Goal: Task Accomplishment & Management: Use online tool/utility

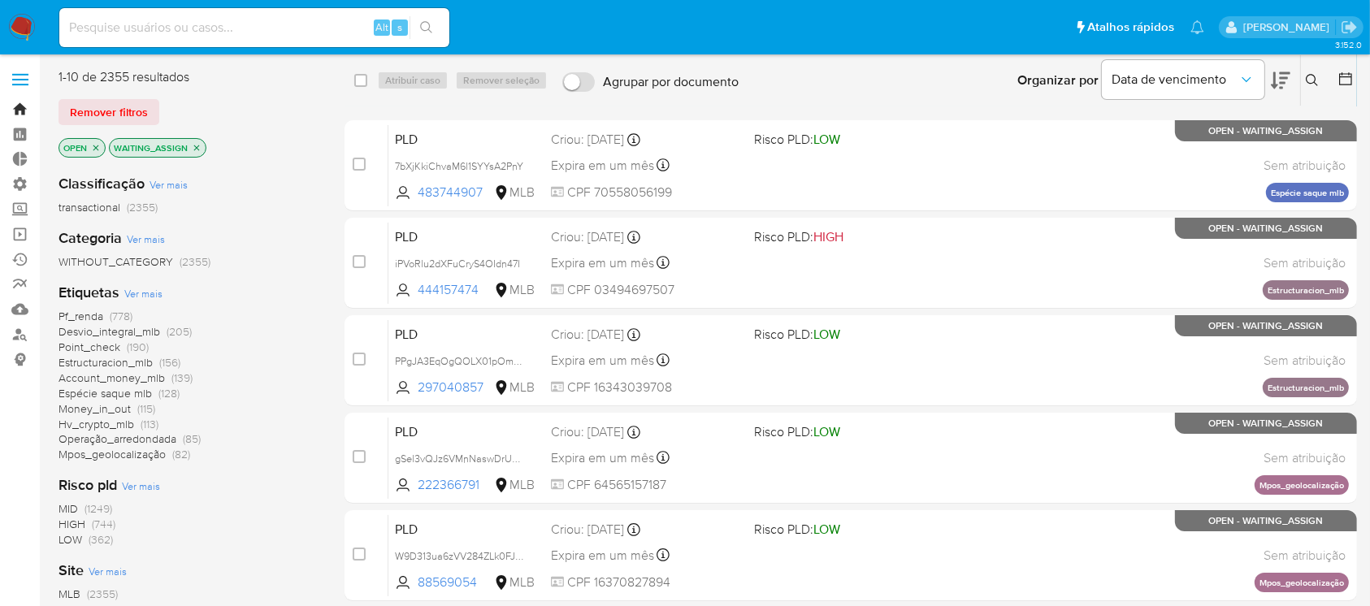
click at [19, 115] on link "Bandeja" at bounding box center [96, 109] width 193 height 25
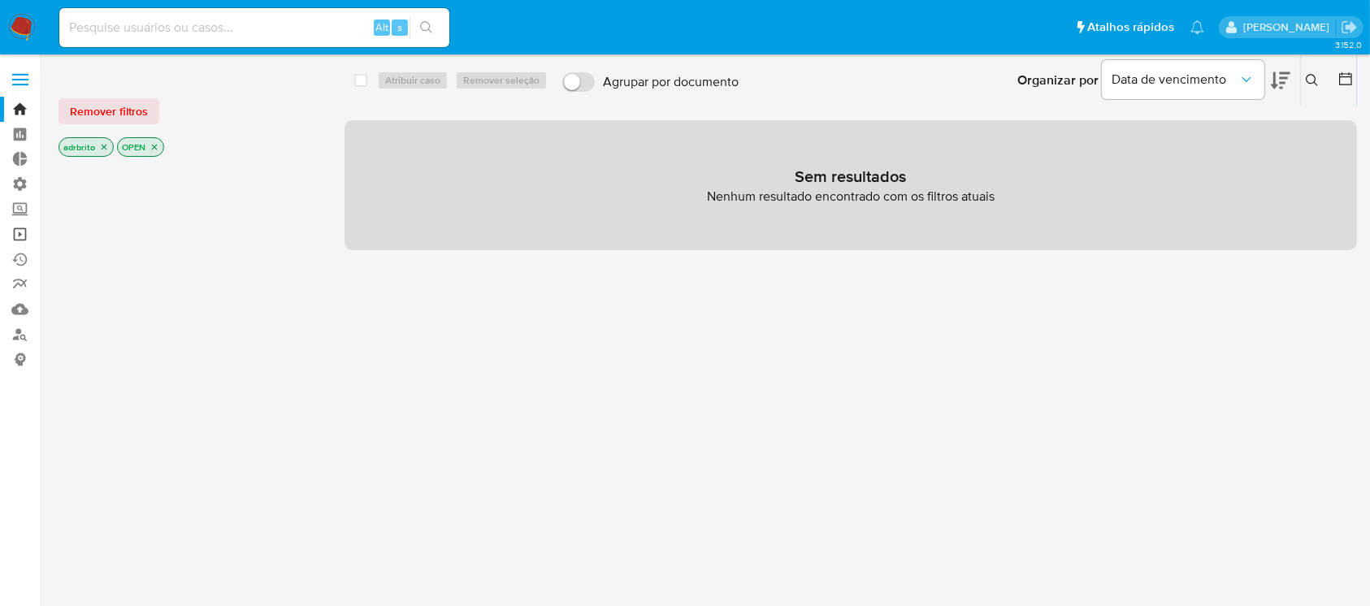
click at [21, 230] on link "Operações em massa" at bounding box center [96, 234] width 193 height 25
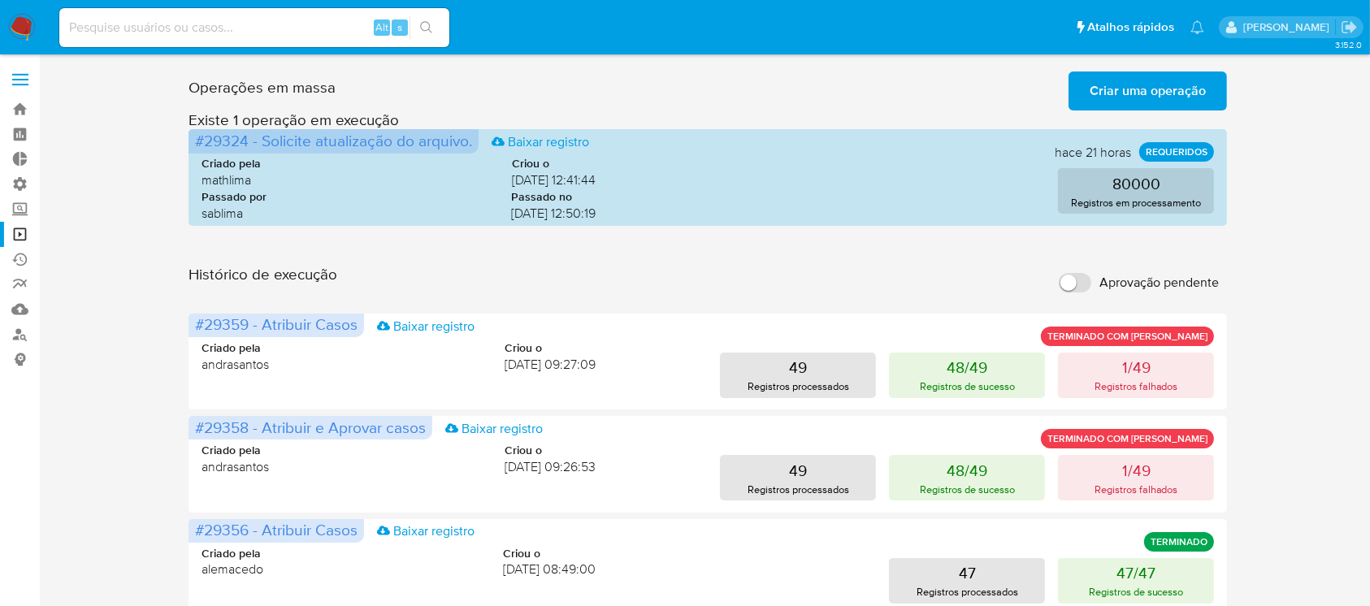
click at [1130, 88] on span "Criar uma operação" at bounding box center [1147, 91] width 116 height 36
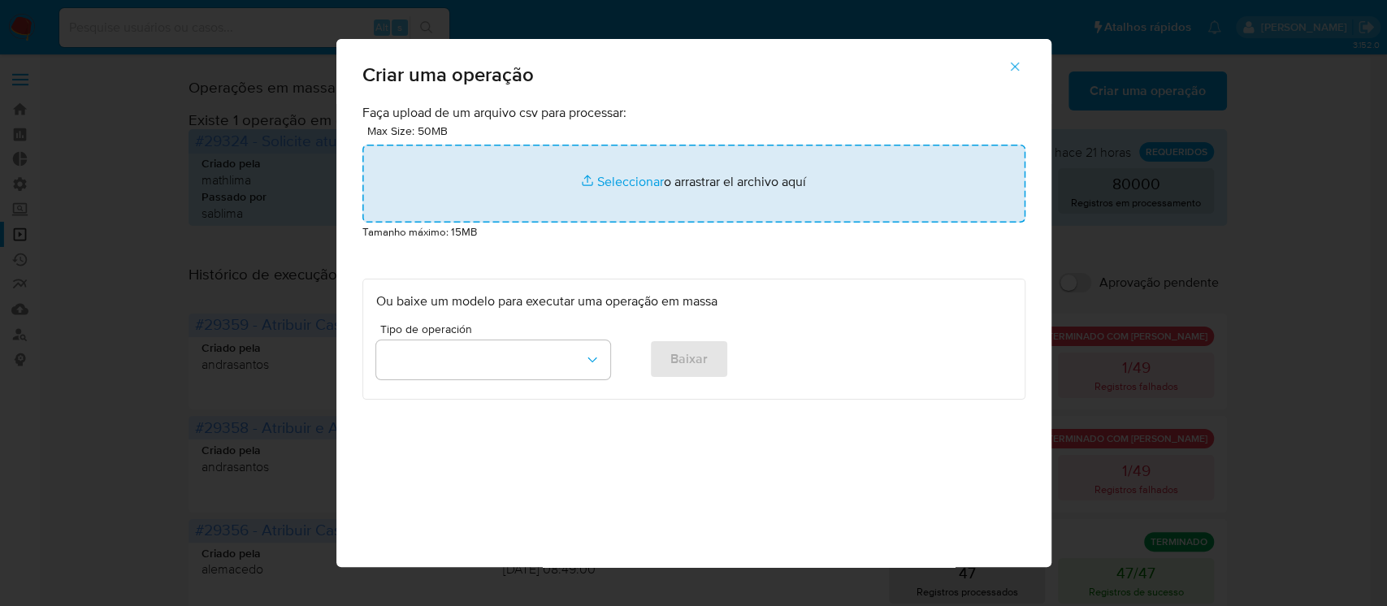
click at [640, 181] on input "file" at bounding box center [693, 184] width 663 height 78
type input "C:\fakepath\ASSIGN_AND_CLOSE_CASE (8).csv"
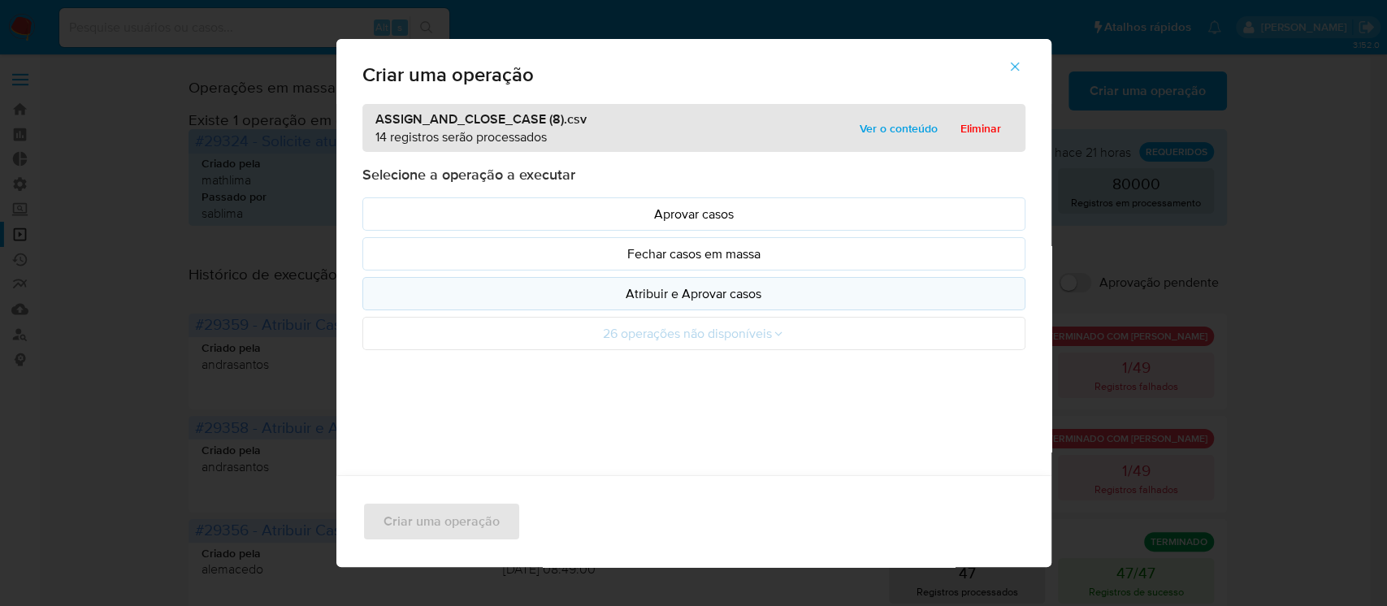
drag, startPoint x: 640, startPoint y: 181, endPoint x: 669, endPoint y: 292, distance: 115.1
click at [669, 292] on p "Atribuir e Aprovar casos" at bounding box center [693, 293] width 635 height 19
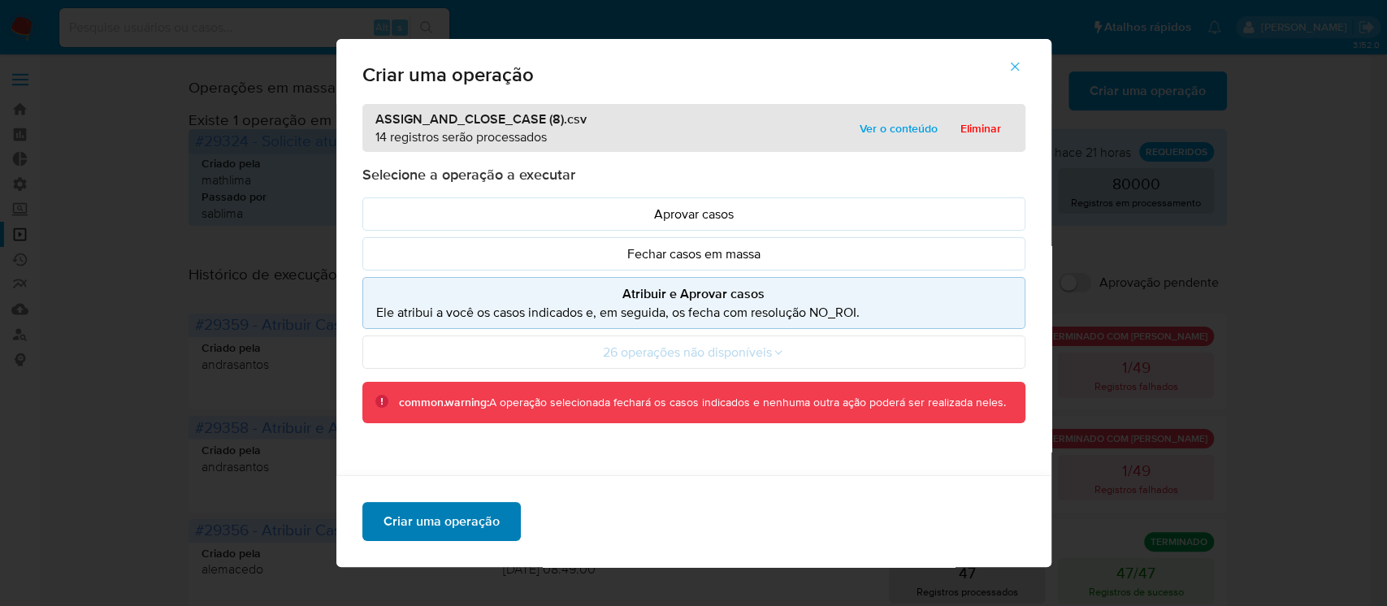
click at [411, 526] on span "Criar uma operação" at bounding box center [441, 522] width 116 height 36
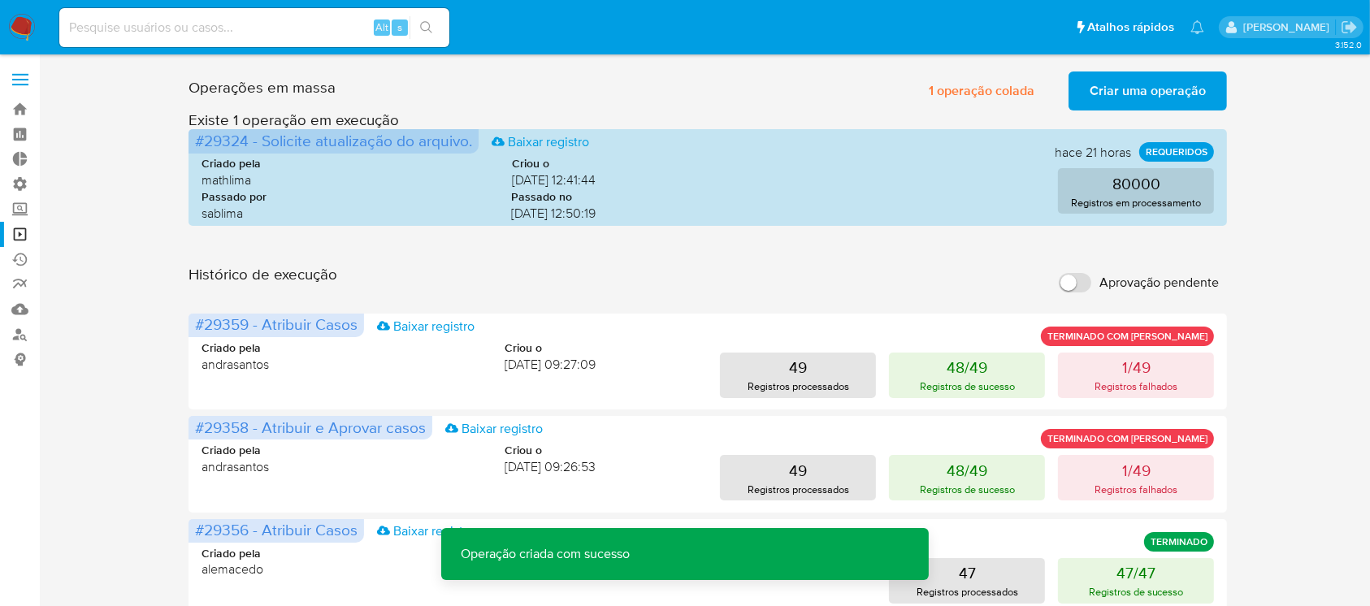
click at [1143, 92] on span "Criar uma operação" at bounding box center [1147, 91] width 116 height 36
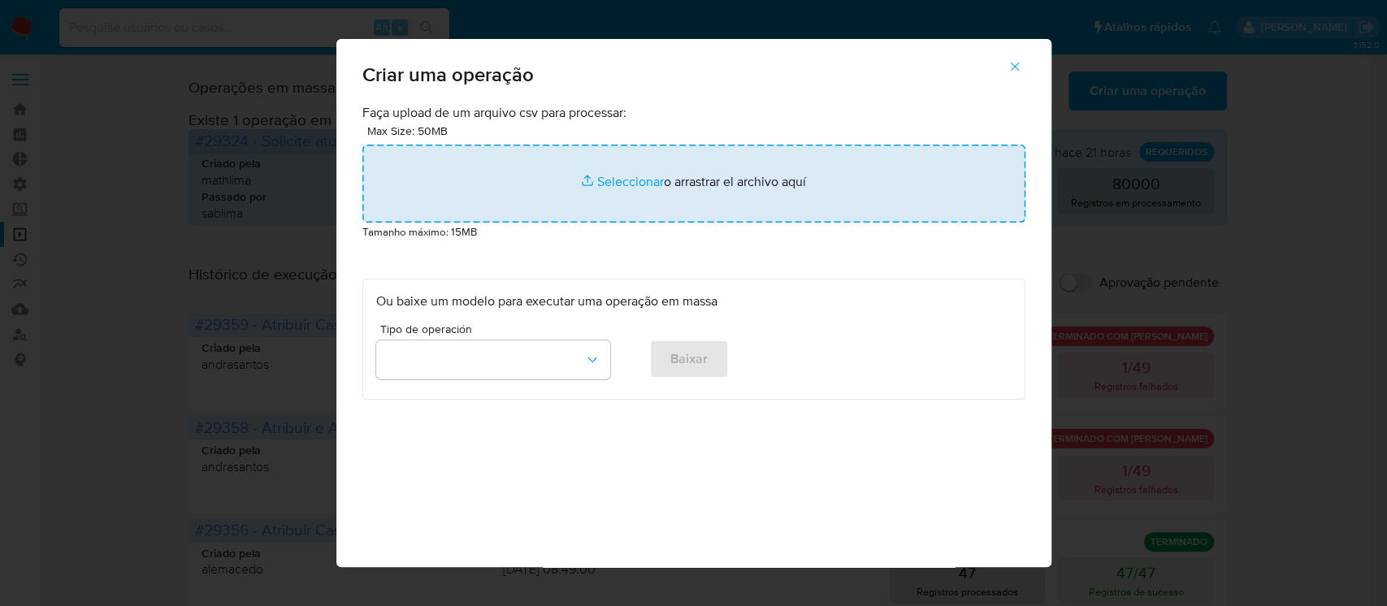
click at [621, 179] on input "file" at bounding box center [693, 184] width 663 height 78
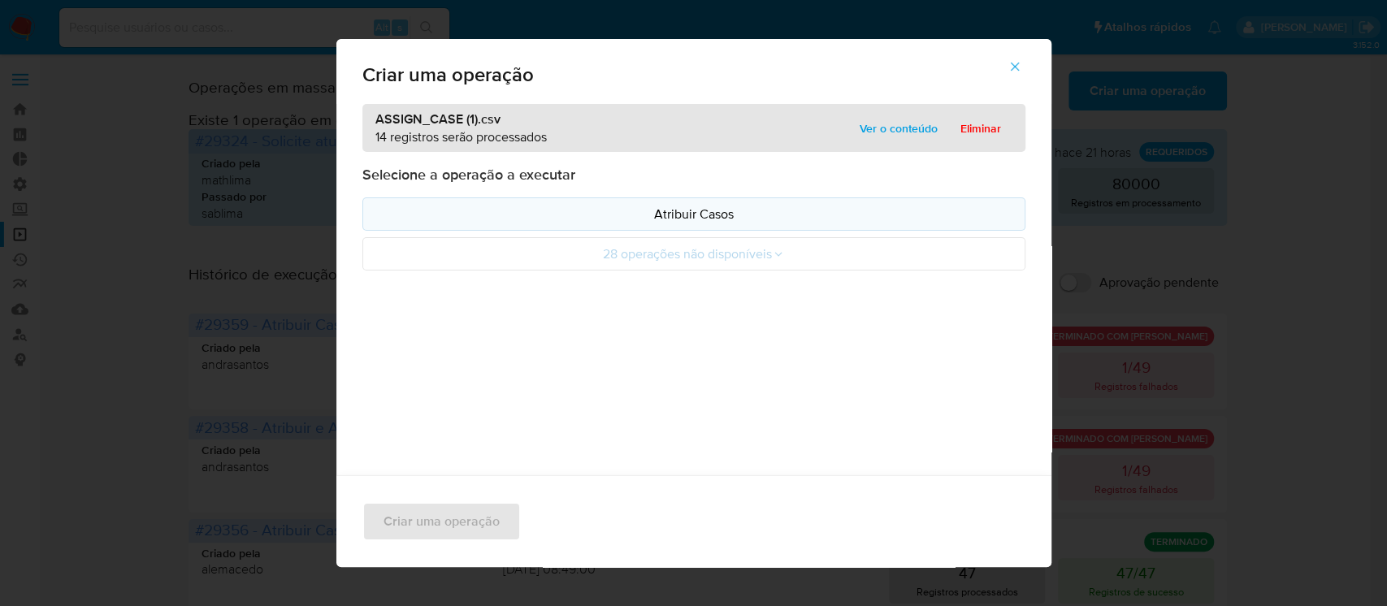
click at [691, 211] on p "Atribuir Casos" at bounding box center [693, 214] width 635 height 19
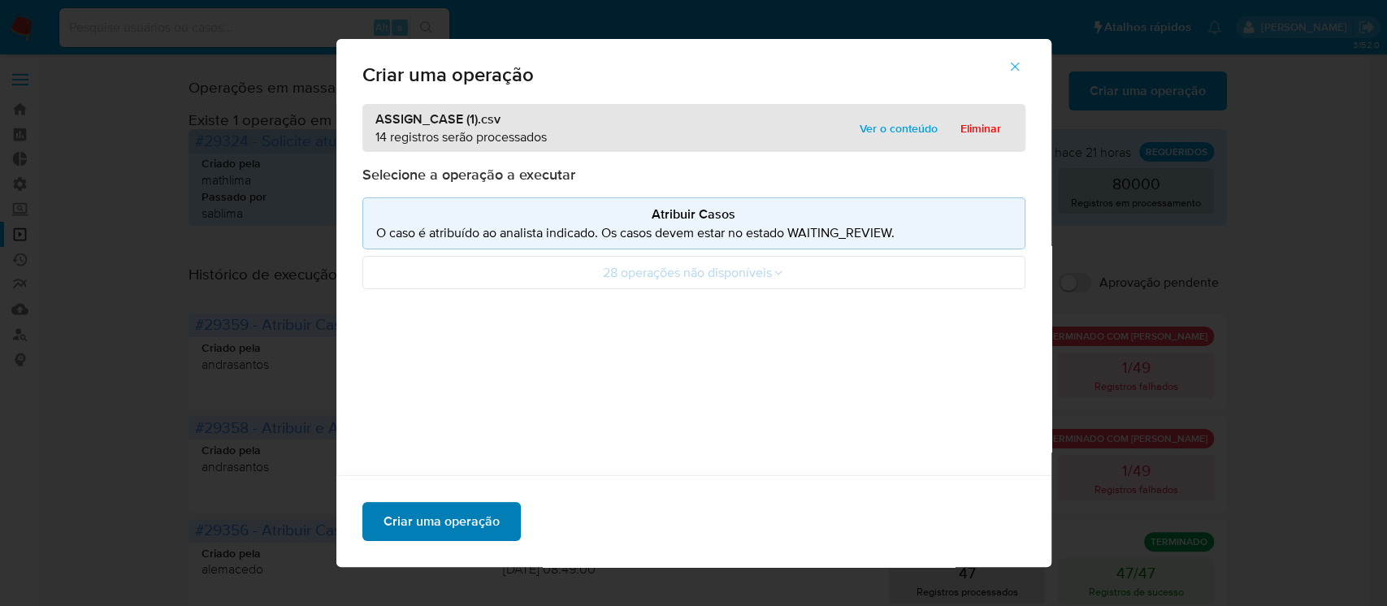
click at [455, 526] on span "Criar uma operação" at bounding box center [441, 522] width 116 height 36
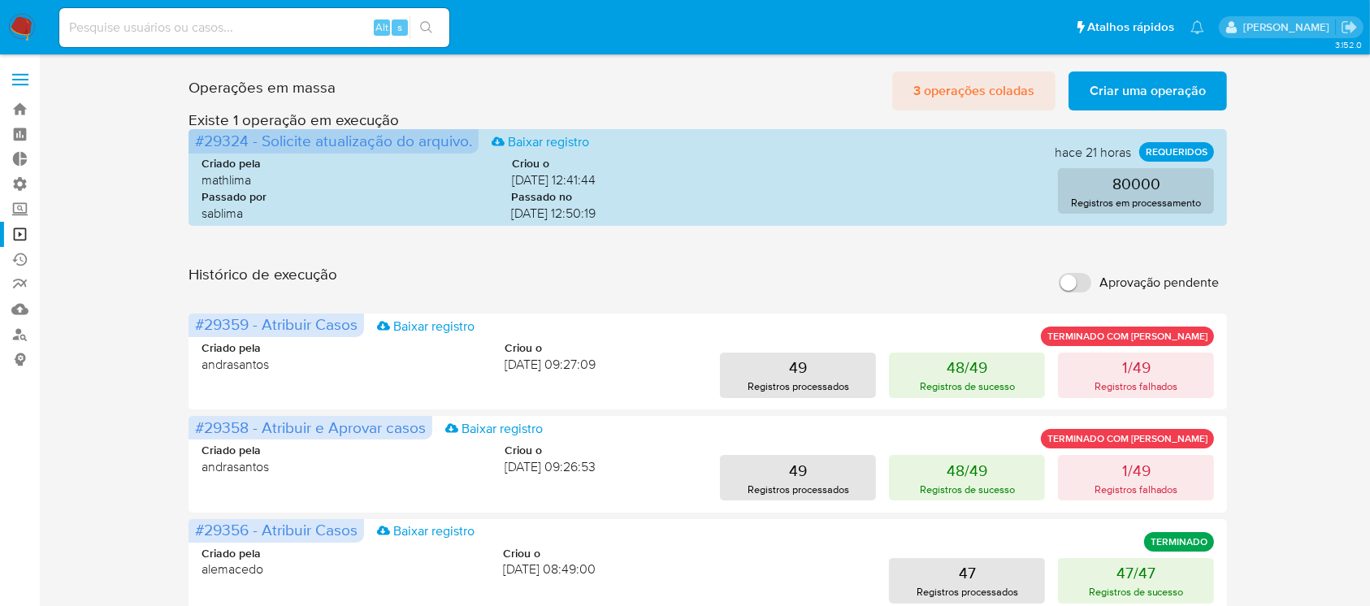
click at [1001, 102] on span "3 operações coladas" at bounding box center [973, 91] width 121 height 36
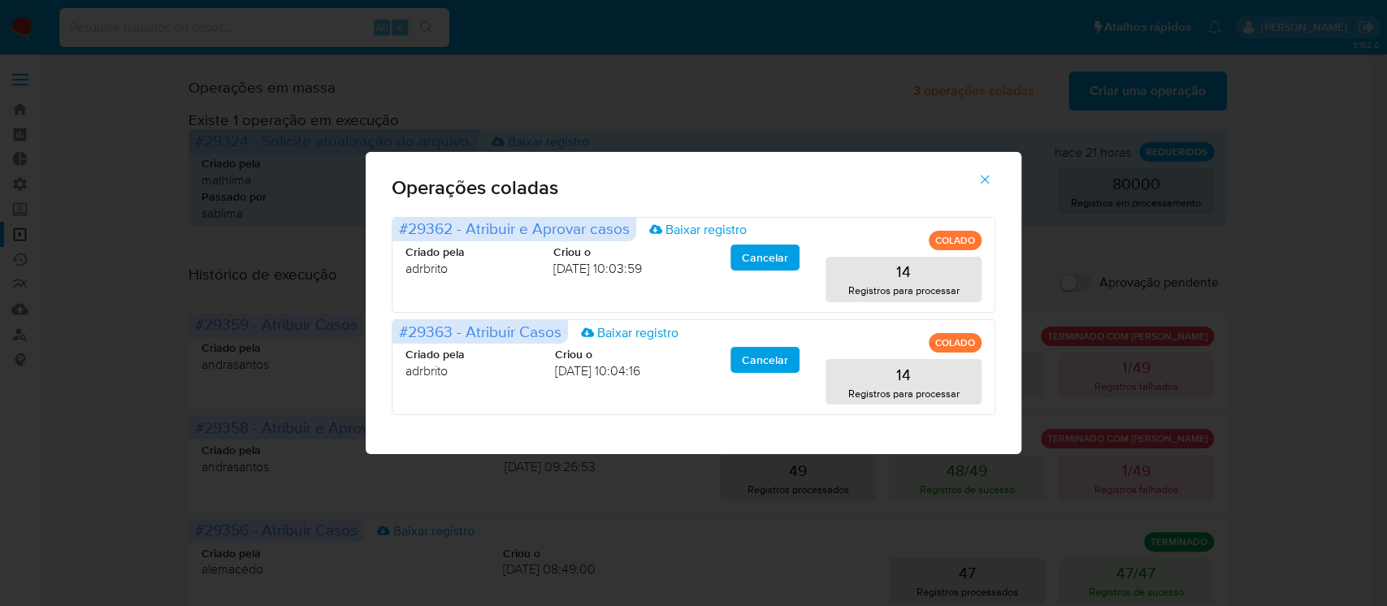
click at [983, 176] on icon "button" at bounding box center [984, 179] width 15 height 15
